Goal: Navigation & Orientation: Find specific page/section

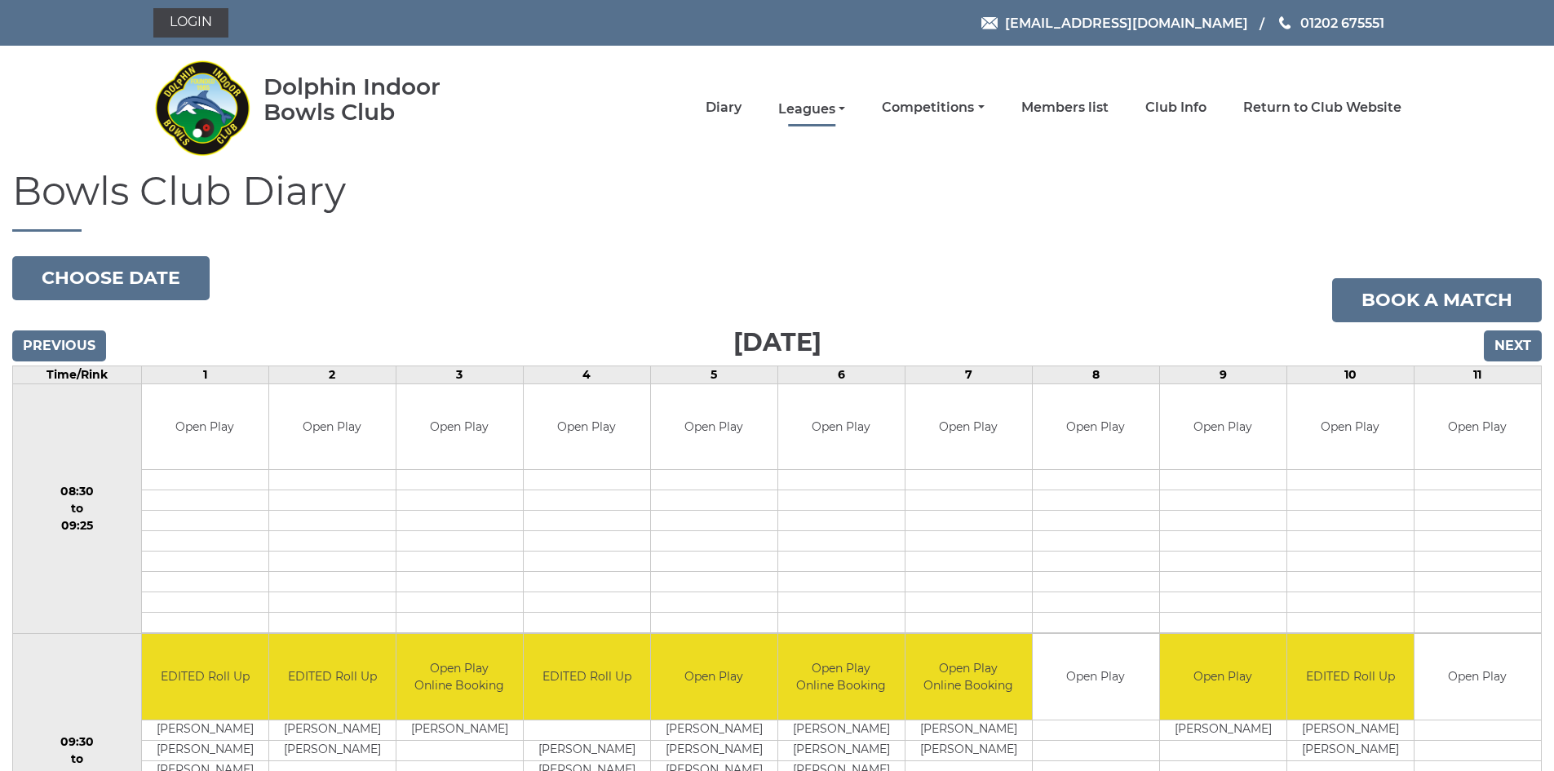
click at [794, 109] on link "Leagues" at bounding box center [811, 109] width 67 height 18
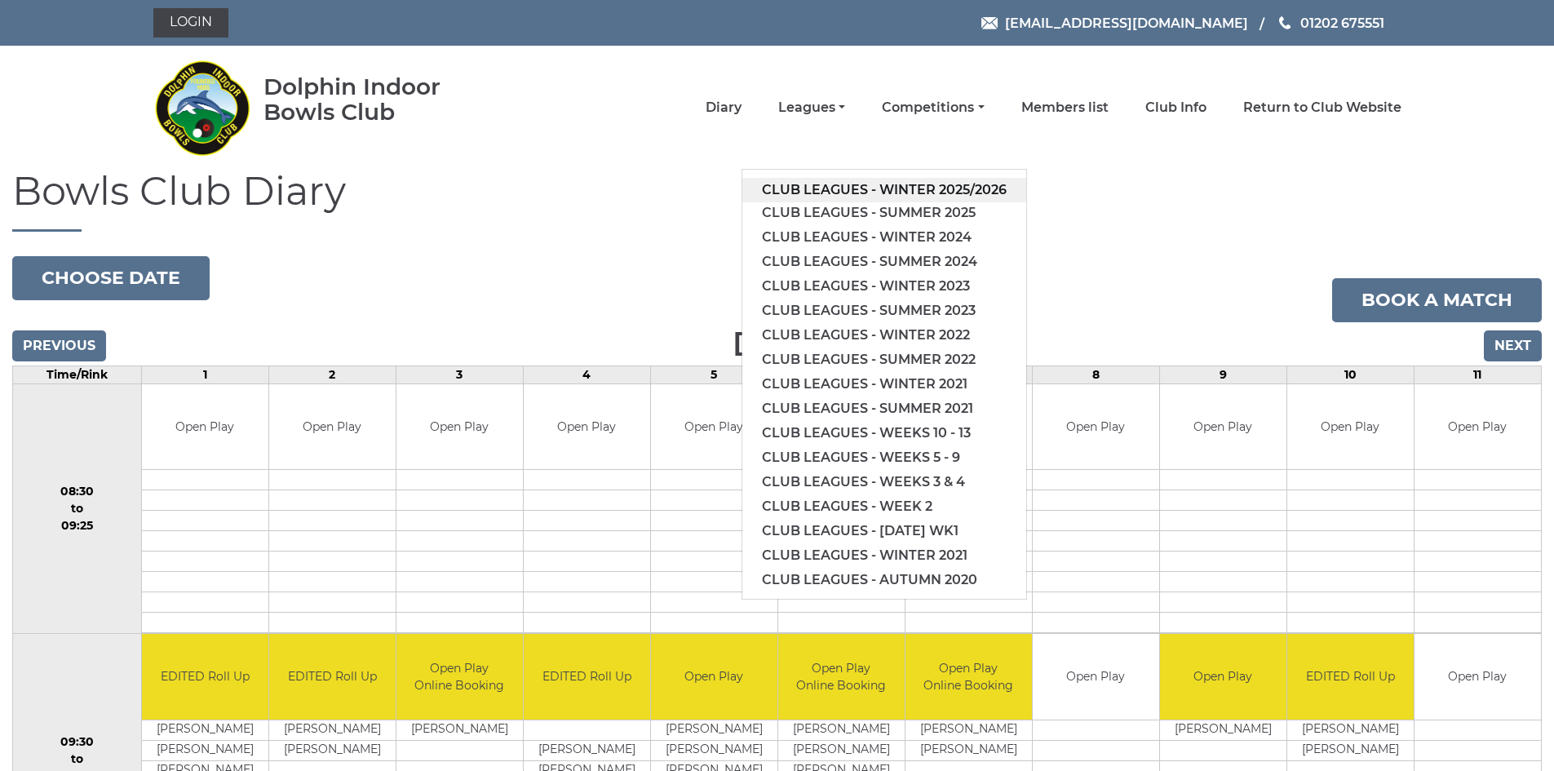
click at [834, 192] on link "Club leagues - Winter 2025/2026" at bounding box center [884, 190] width 284 height 24
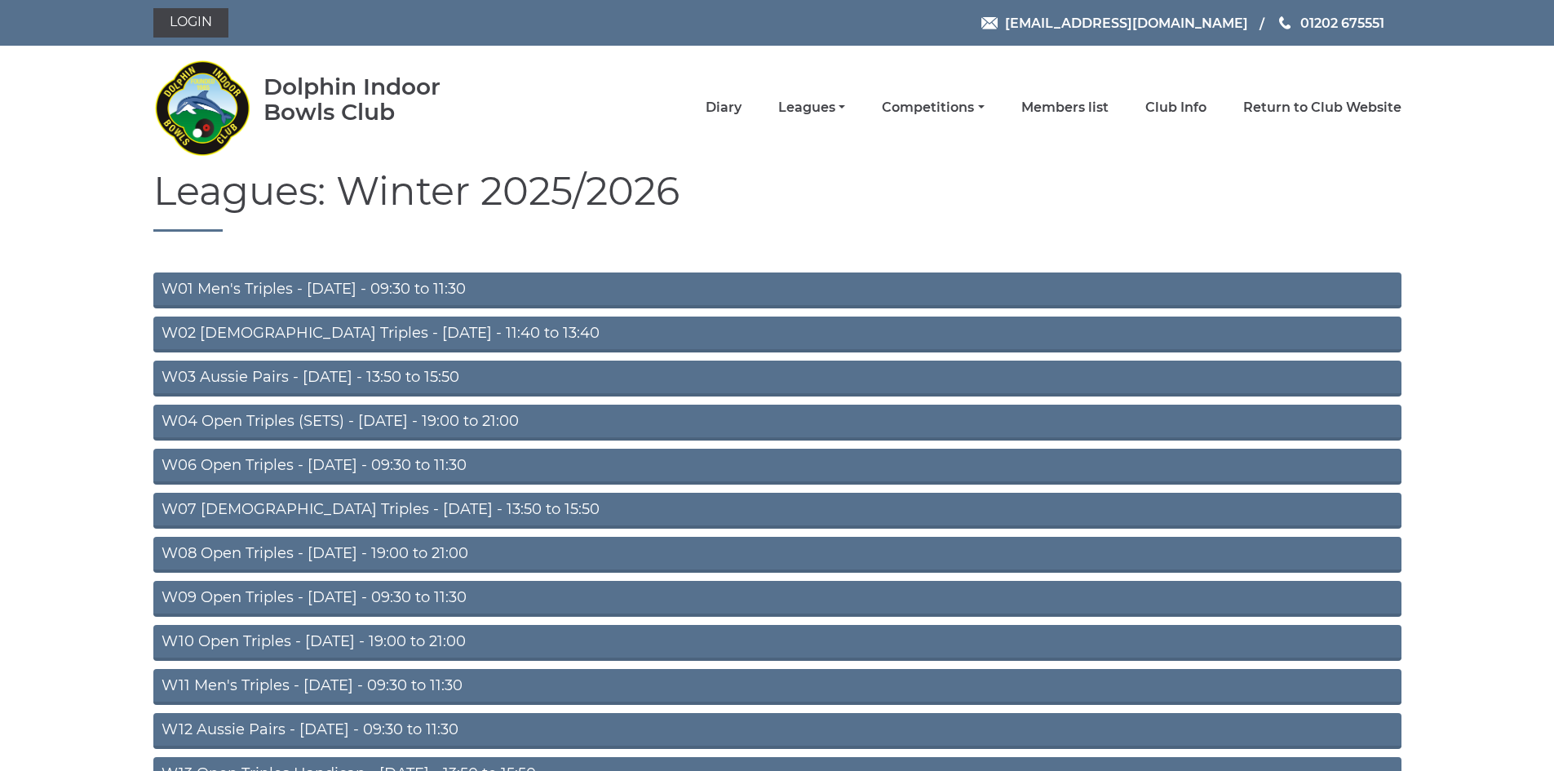
click at [475, 638] on link "W10 Open Triples - [DATE] - 19:00 to 21:00" at bounding box center [777, 643] width 1248 height 36
